Goal: Entertainment & Leisure: Consume media (video, audio)

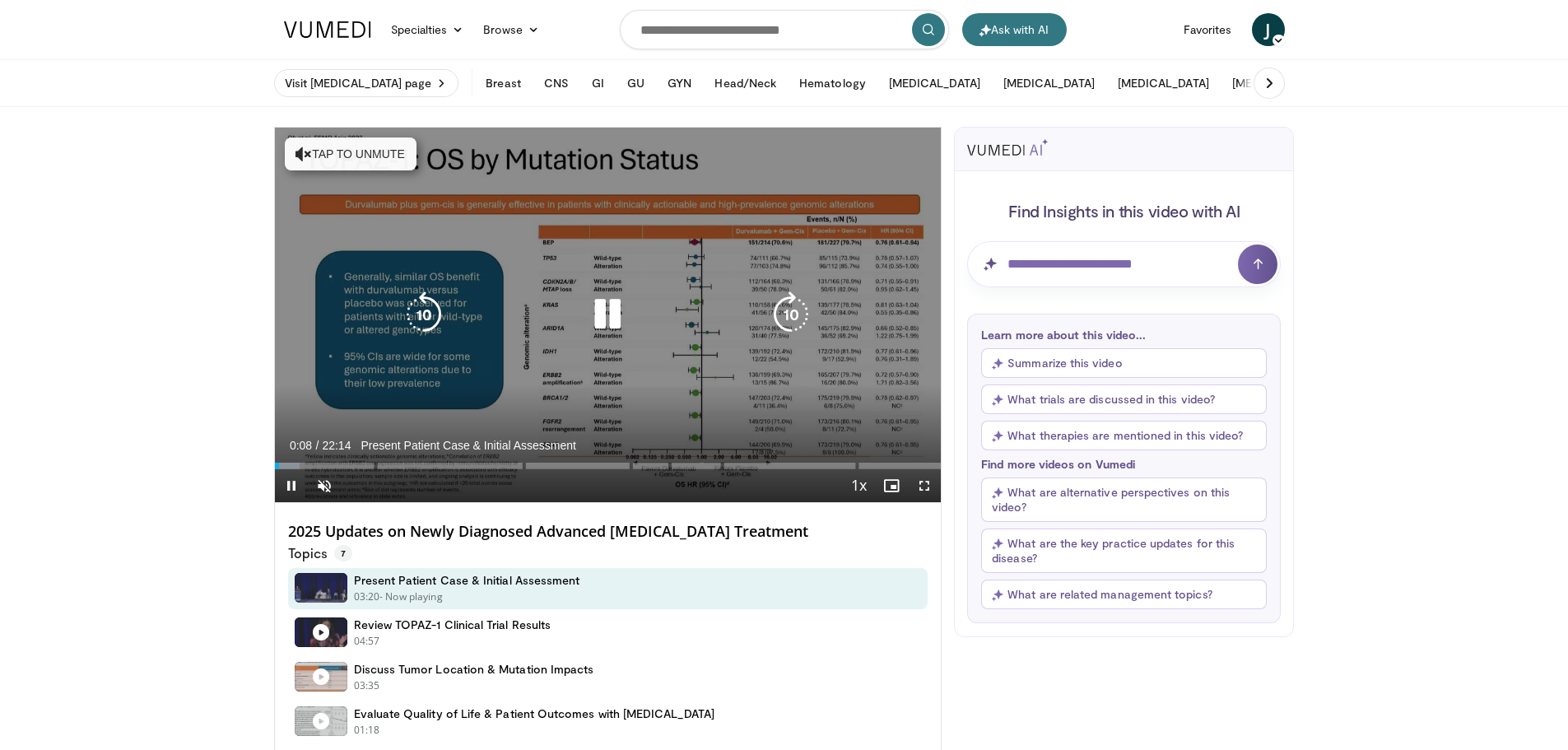
click at [400, 148] on button "Tap to unmute" at bounding box center [350, 154] width 132 height 33
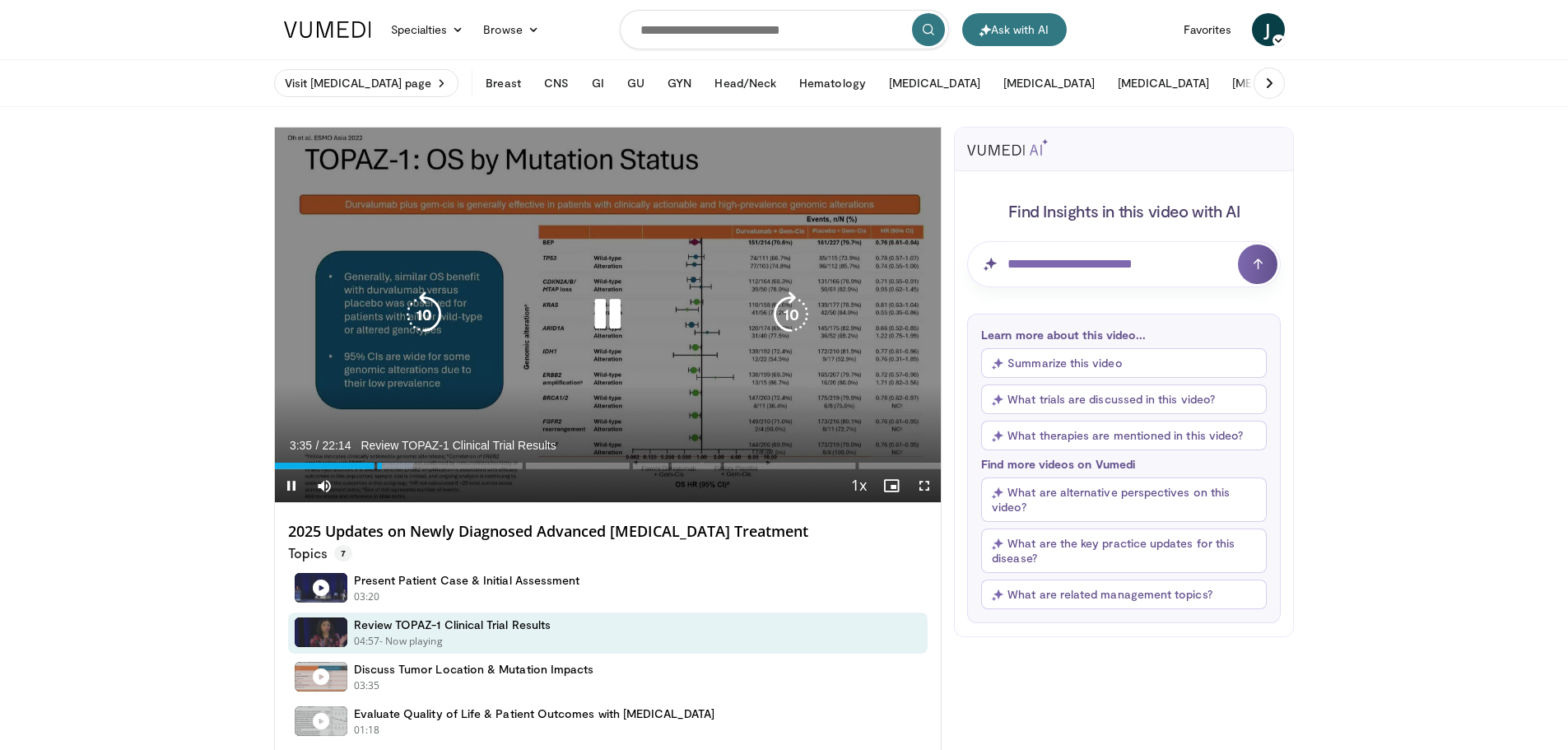
click at [618, 309] on icon "Video Player" at bounding box center [607, 314] width 46 height 46
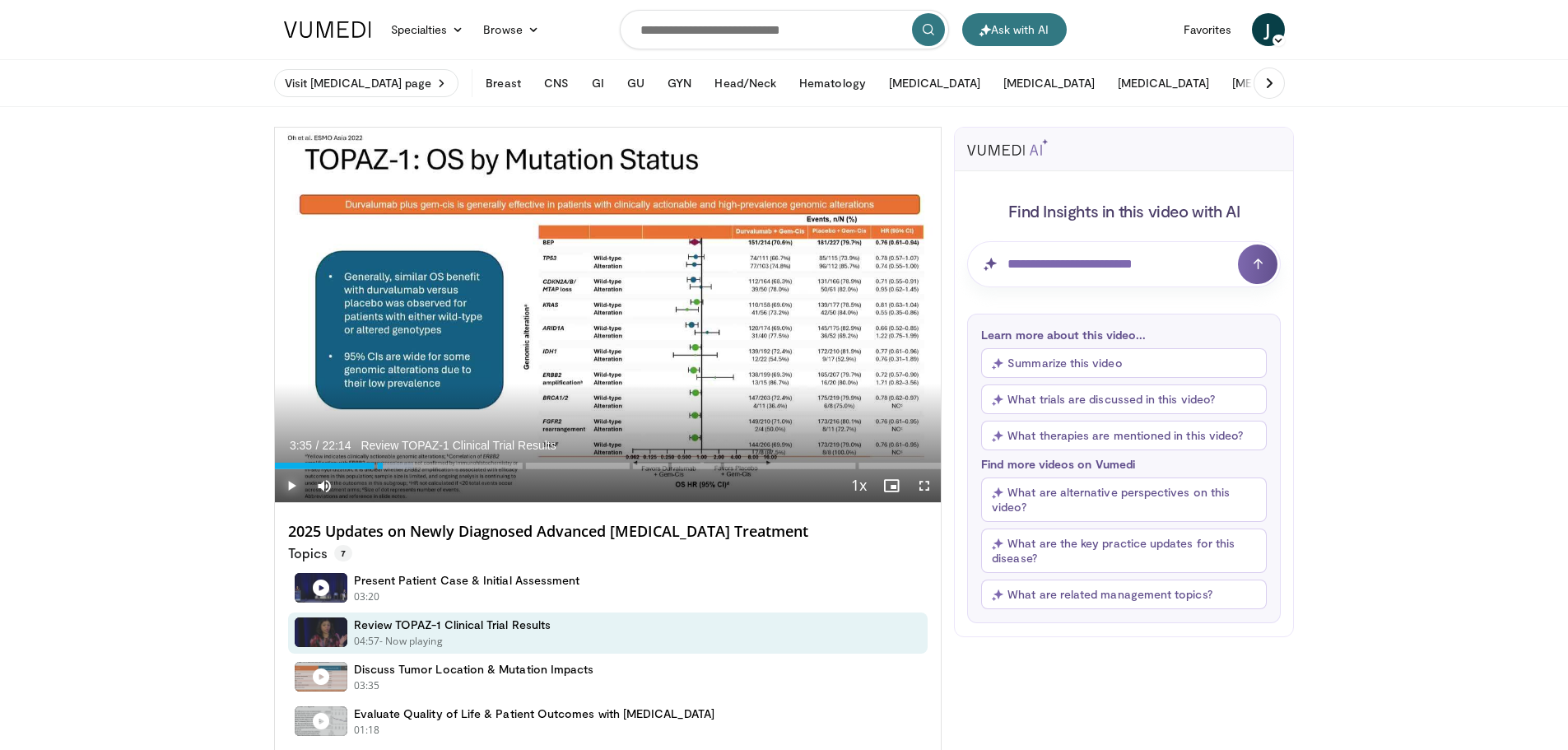
click at [289, 484] on span "Video Player" at bounding box center [292, 486] width 33 height 33
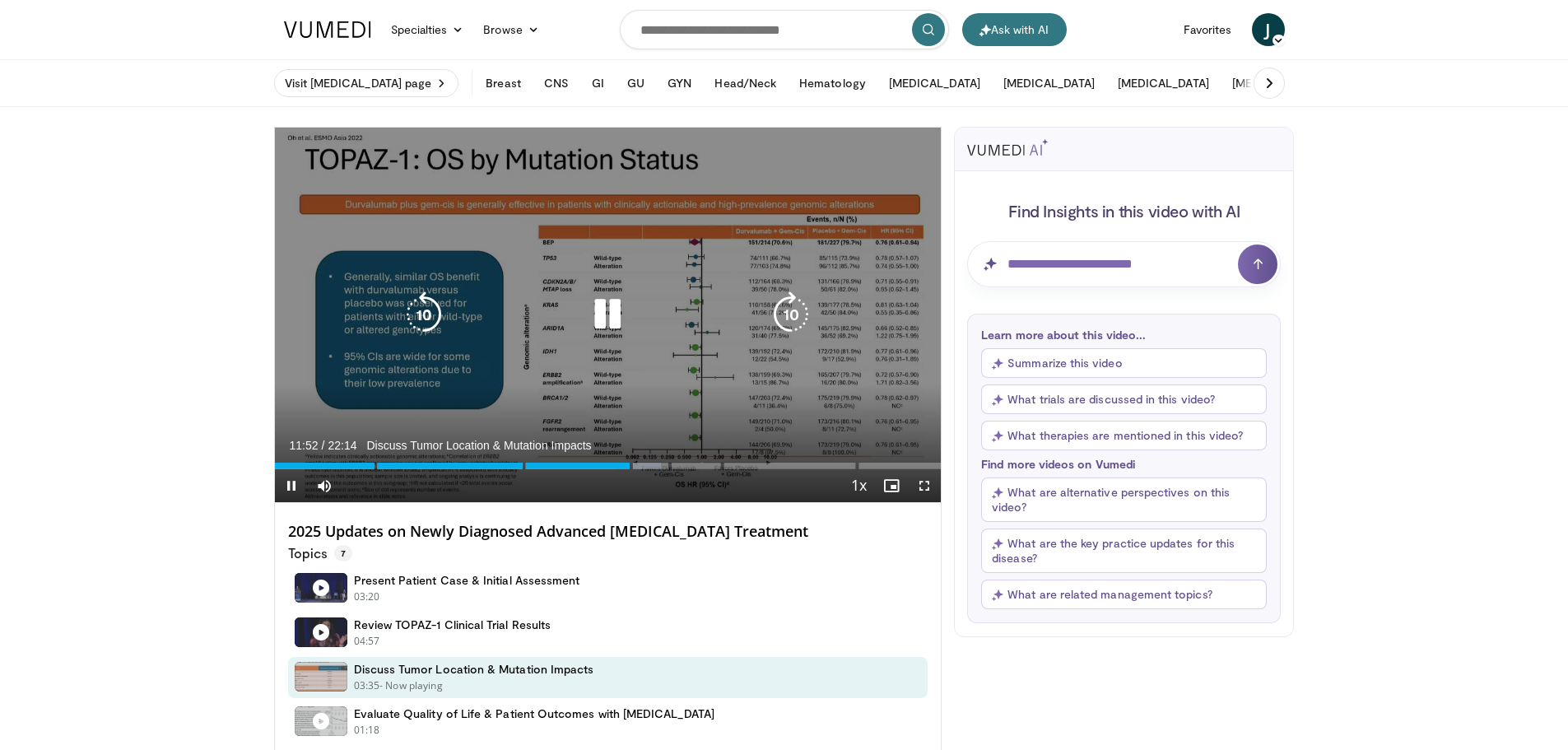
click at [431, 313] on icon "Video Player" at bounding box center [423, 314] width 46 height 46
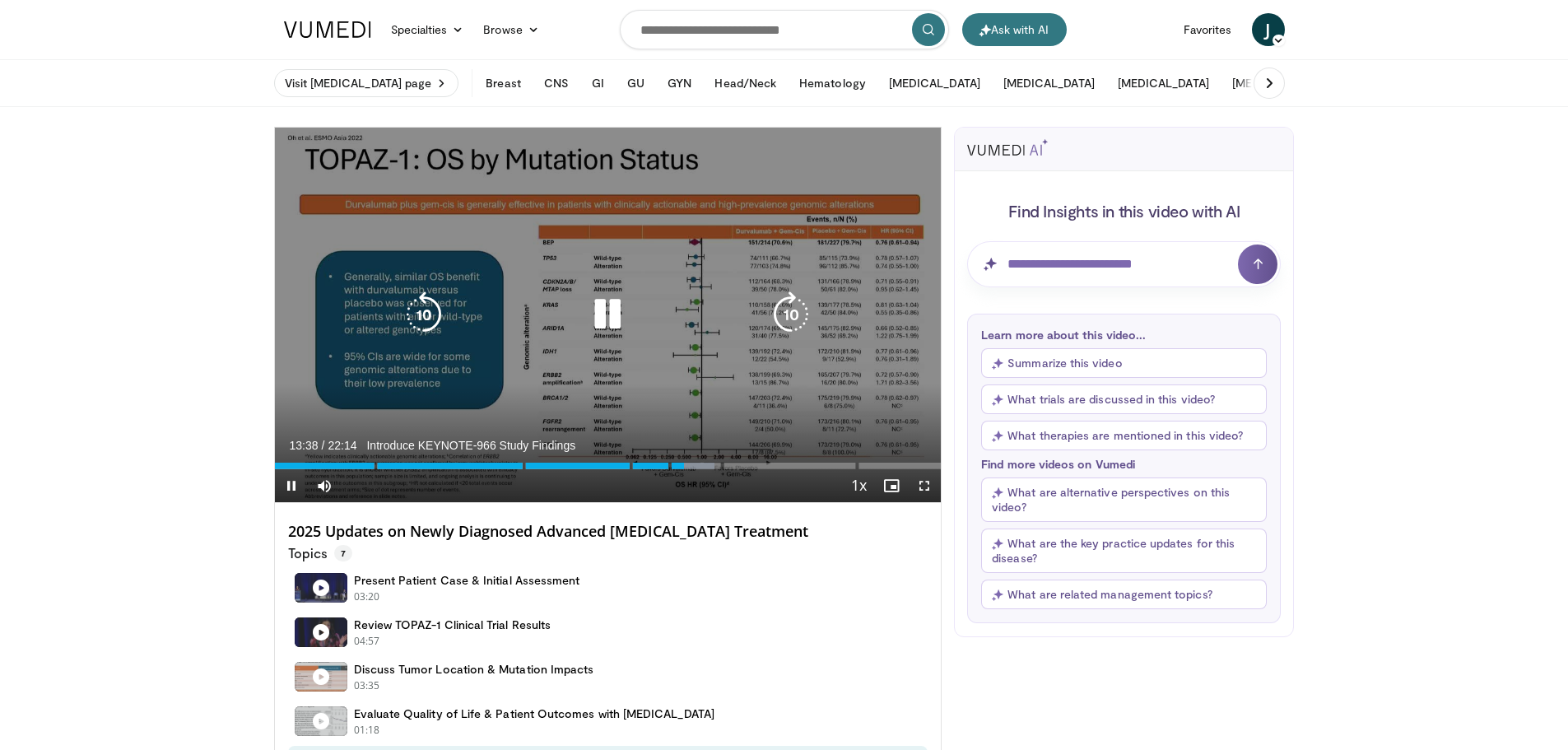
click at [609, 312] on icon "Video Player" at bounding box center [607, 314] width 46 height 46
click at [602, 312] on icon "Video Player" at bounding box center [607, 314] width 46 height 46
click at [609, 315] on icon "Video Player" at bounding box center [607, 314] width 46 height 46
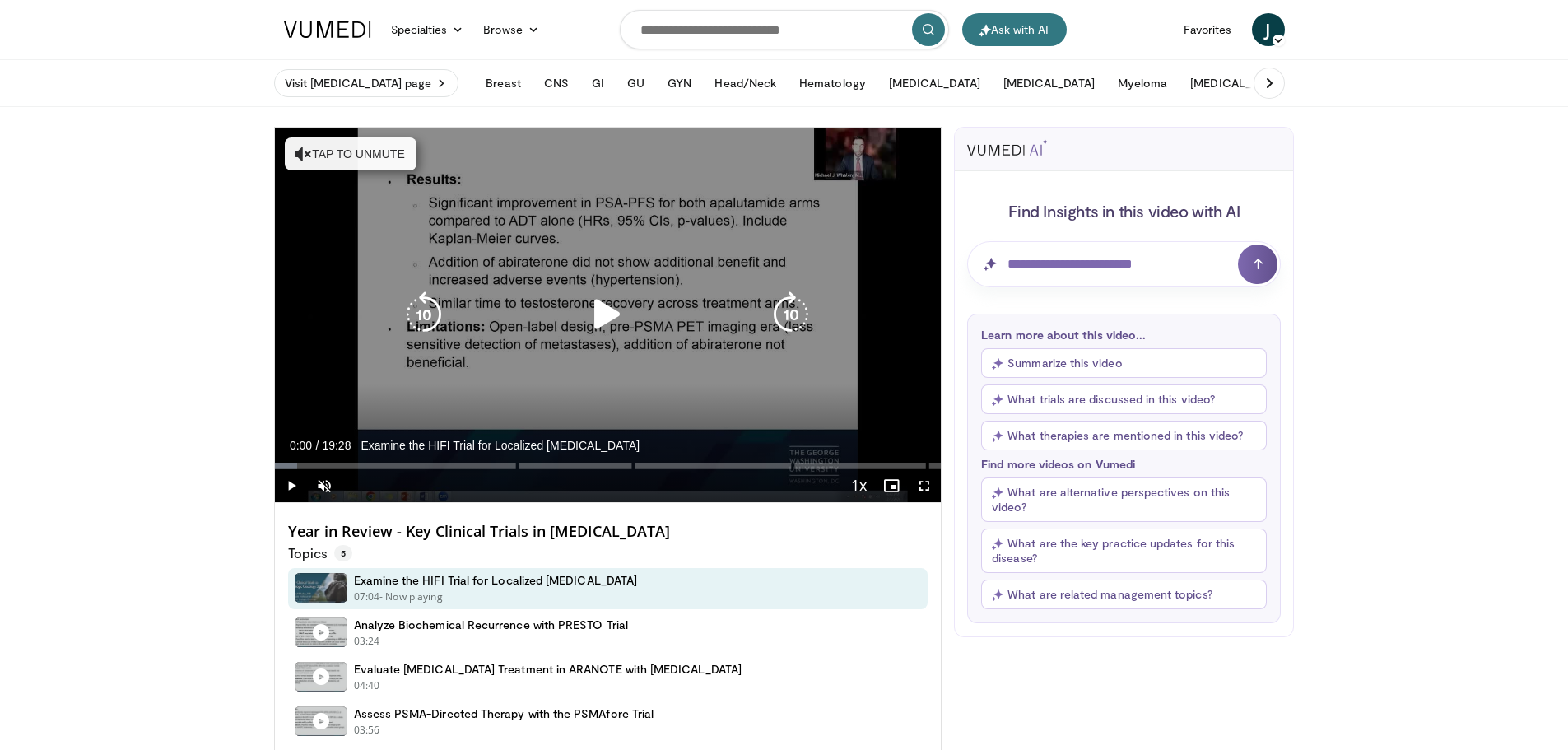
click at [348, 151] on button "Tap to unmute" at bounding box center [350, 154] width 132 height 33
click at [594, 319] on icon "Video Player" at bounding box center [607, 314] width 46 height 46
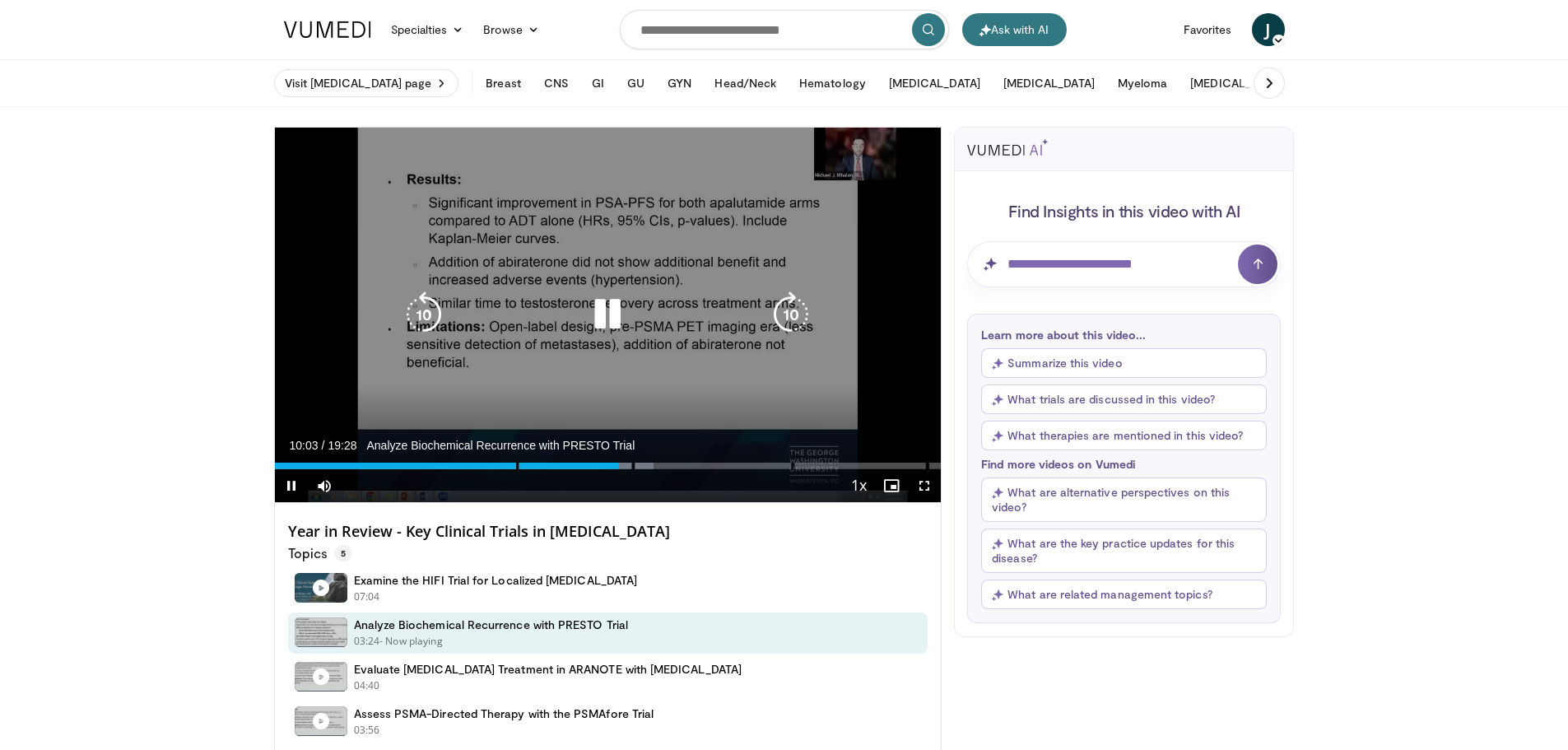
click at [609, 319] on icon "Video Player" at bounding box center [607, 314] width 46 height 46
click at [603, 316] on icon "Video Player" at bounding box center [607, 314] width 46 height 46
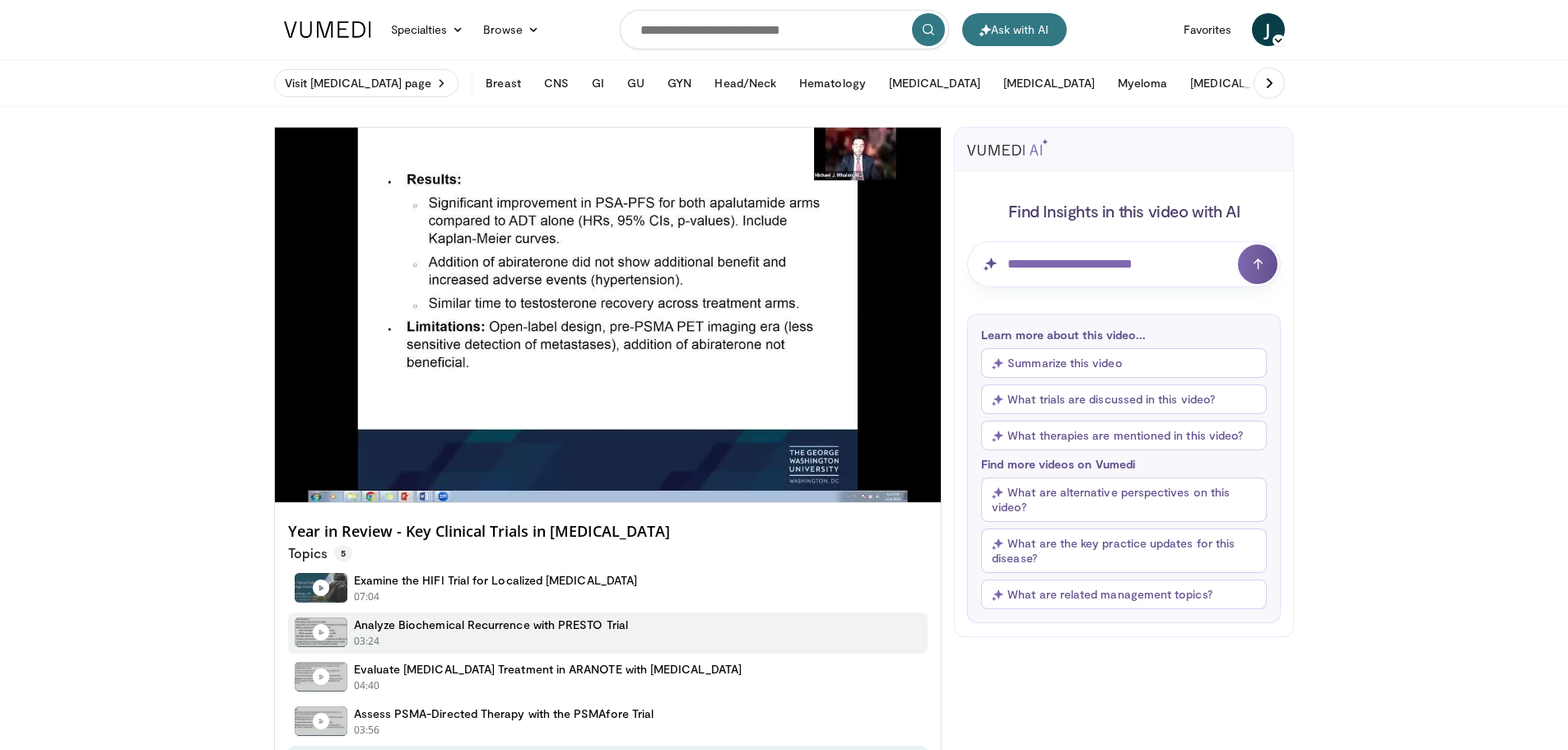
scroll to position [247, 0]
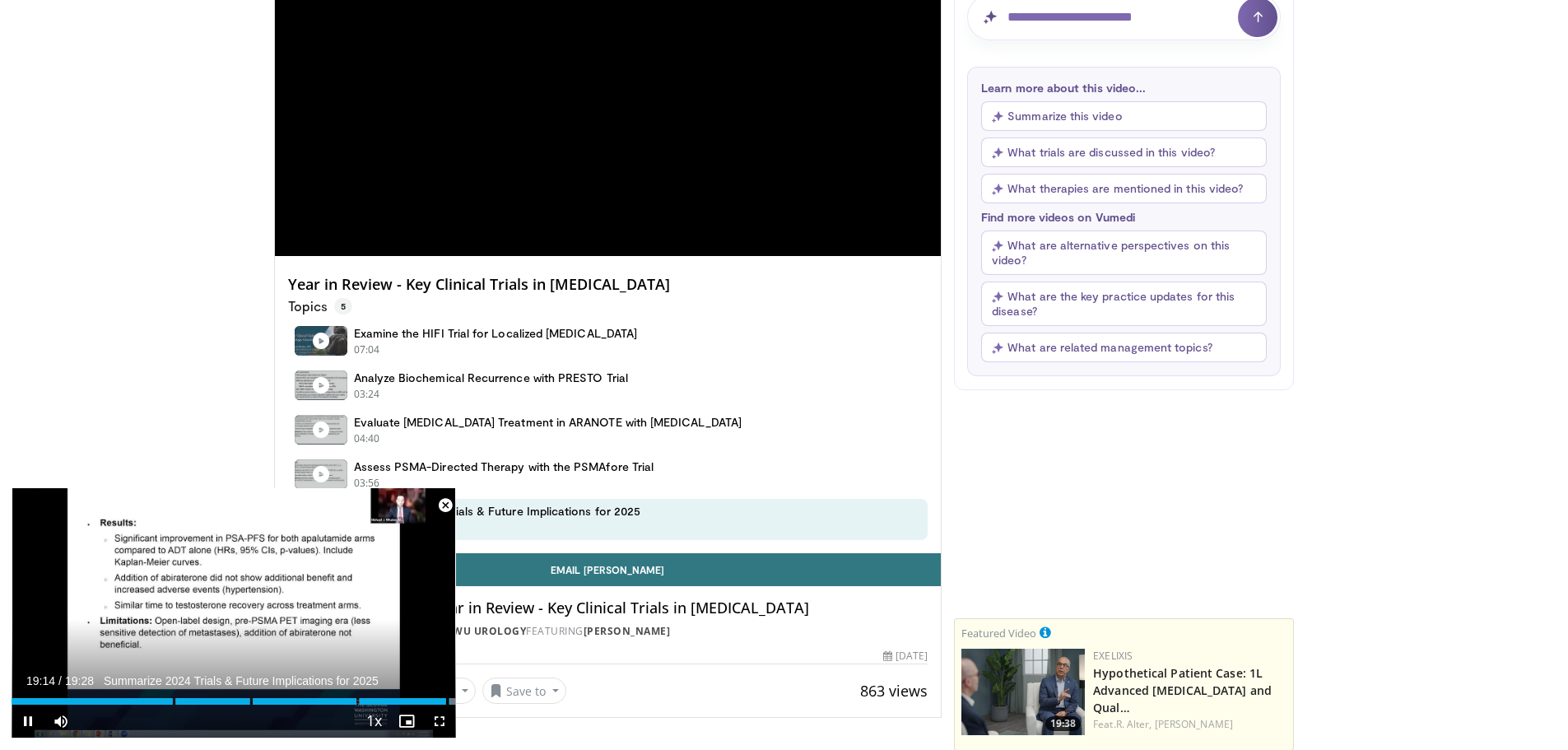
click at [443, 499] on span "Video Player" at bounding box center [446, 505] width 33 height 33
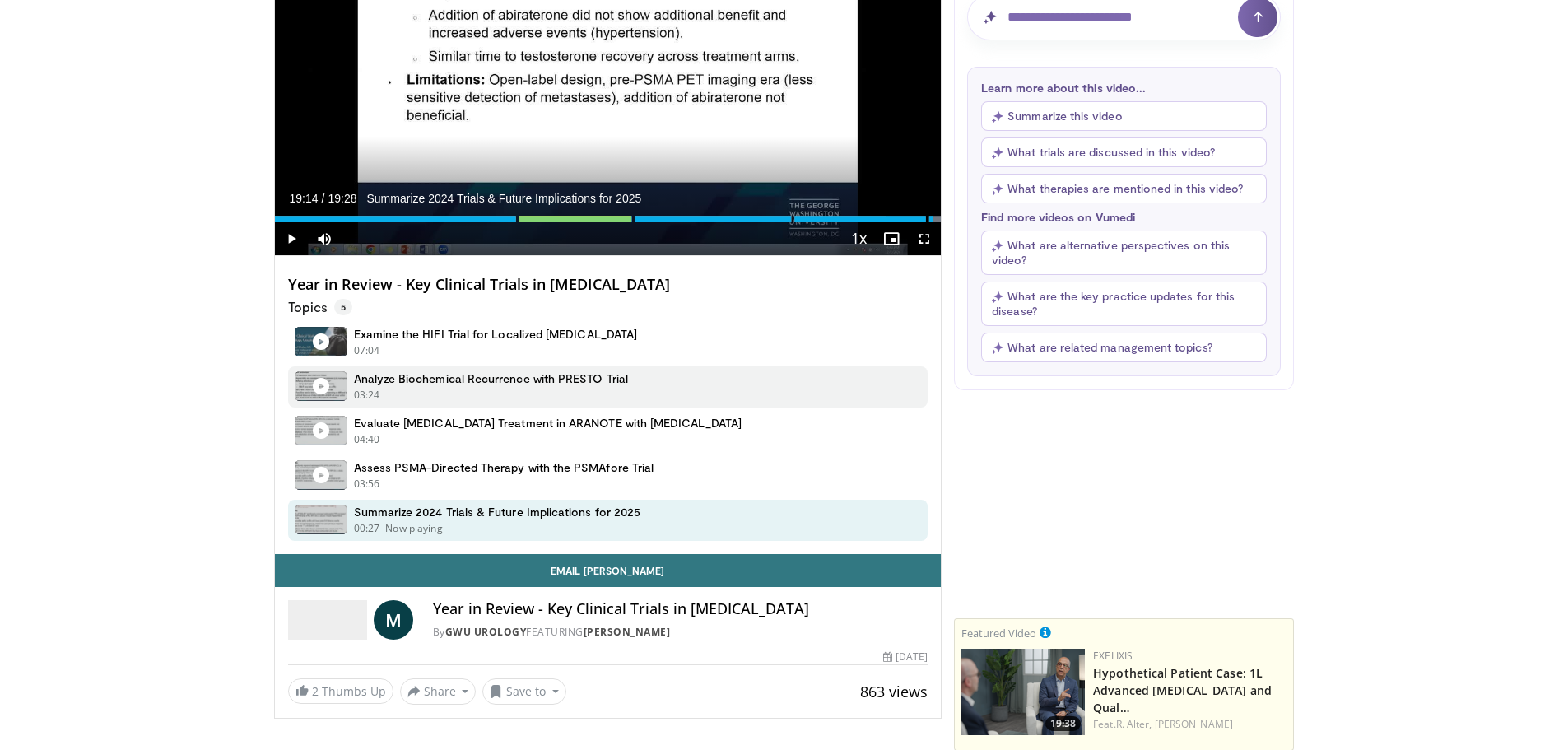
click at [444, 388] on div "03:24 - Now playing" at bounding box center [490, 395] width 274 height 15
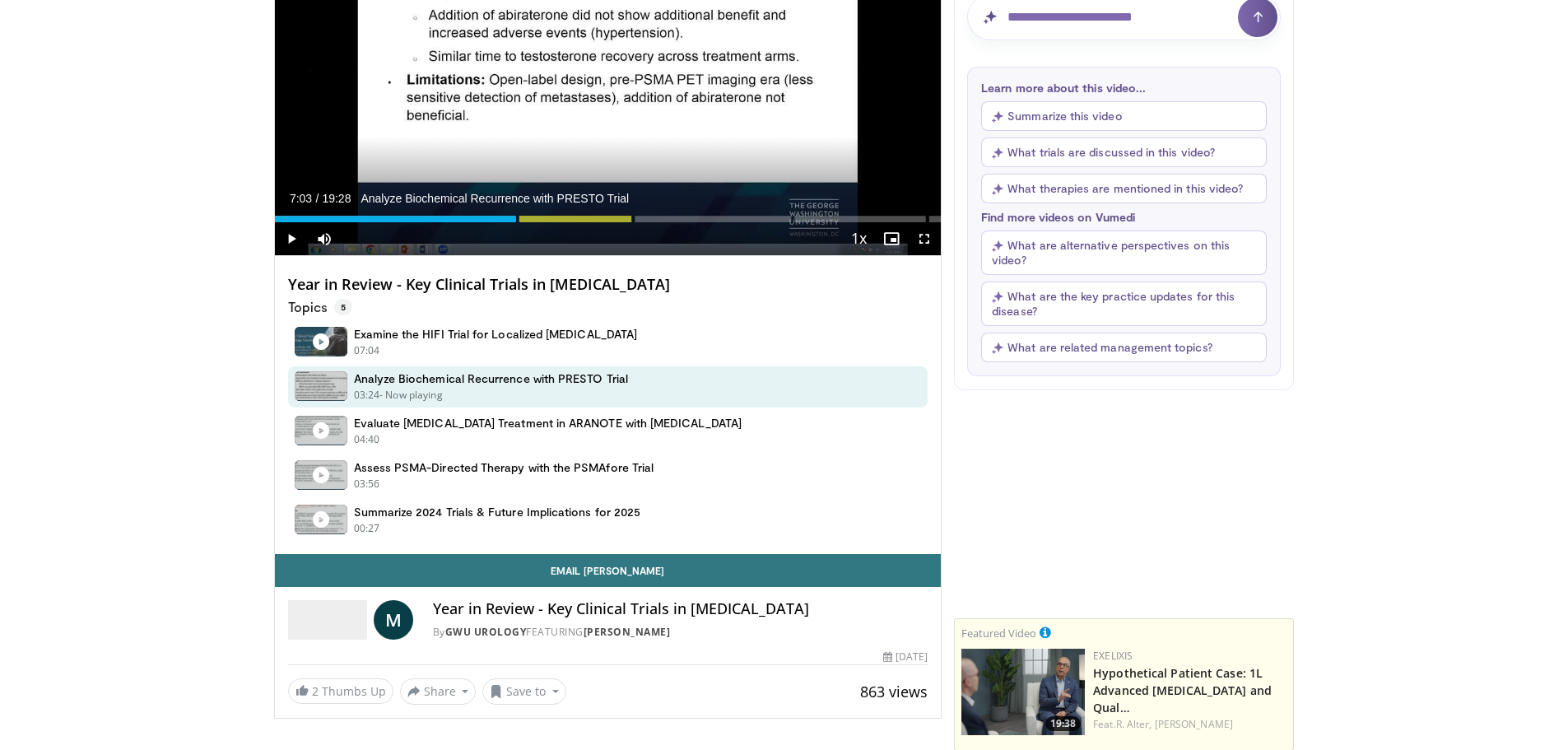
scroll to position [0, 0]
